Goal: Information Seeking & Learning: Find specific fact

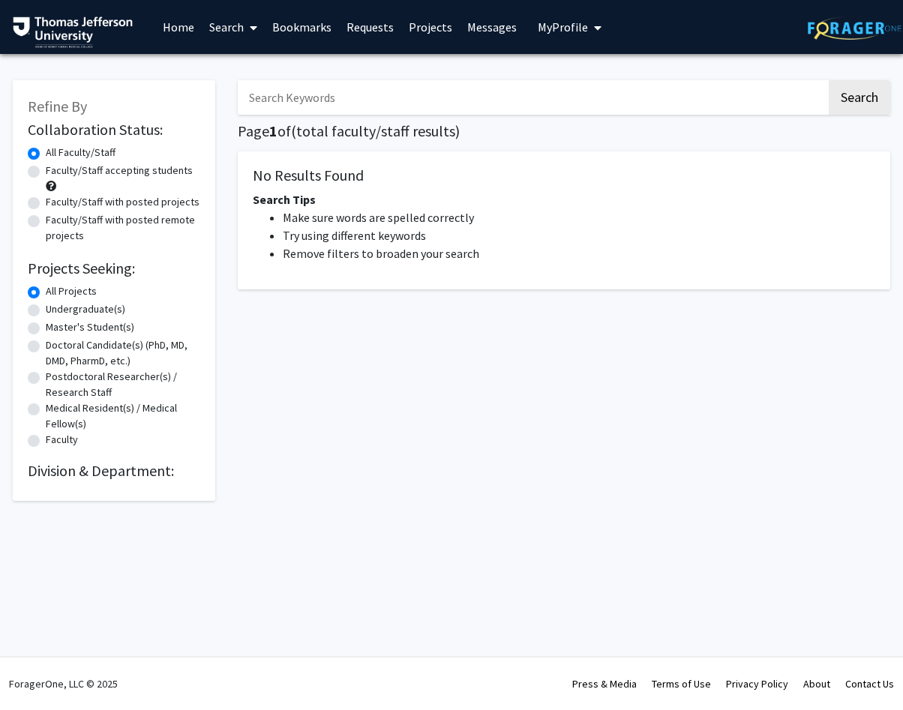
click at [390, 87] on input "Search Keywords" at bounding box center [532, 97] width 589 height 34
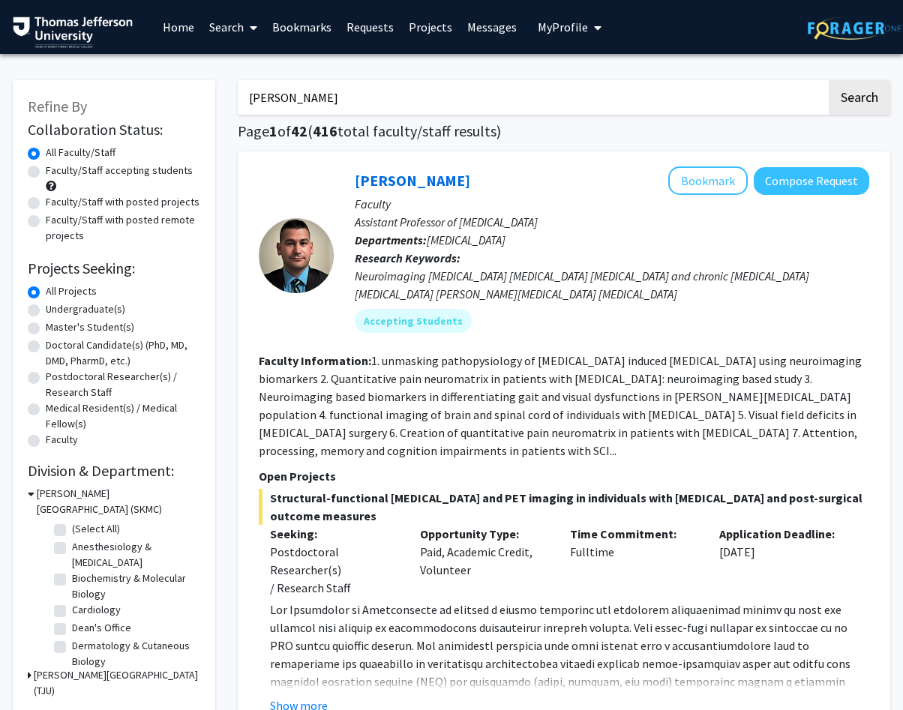
type input "[PERSON_NAME]"
click at [829, 80] on button "Search" at bounding box center [859, 97] width 61 height 34
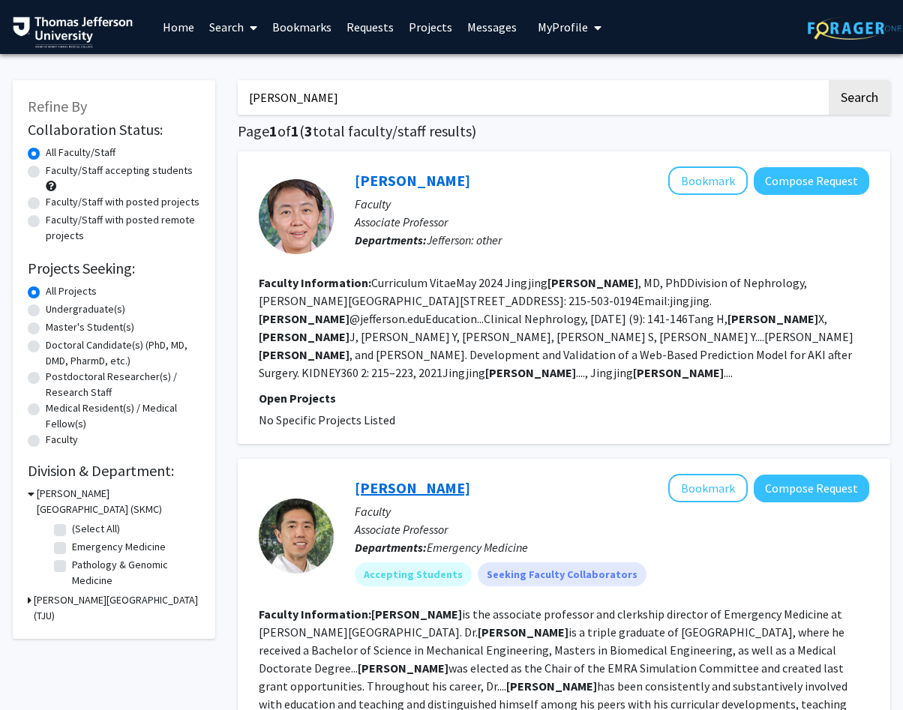
click at [395, 478] on link "[PERSON_NAME]" at bounding box center [412, 487] width 115 height 19
